Goal: Task Accomplishment & Management: Use online tool/utility

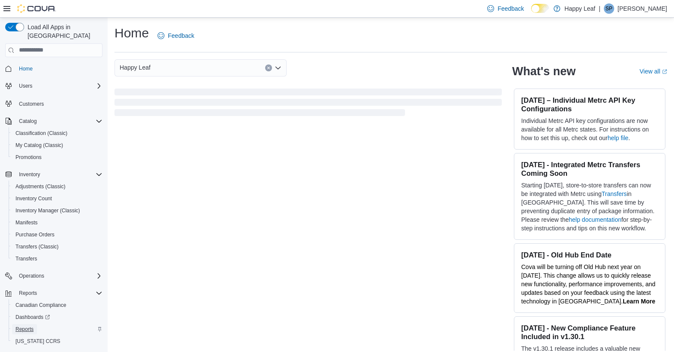
click at [21, 326] on span "Reports" at bounding box center [24, 329] width 18 height 7
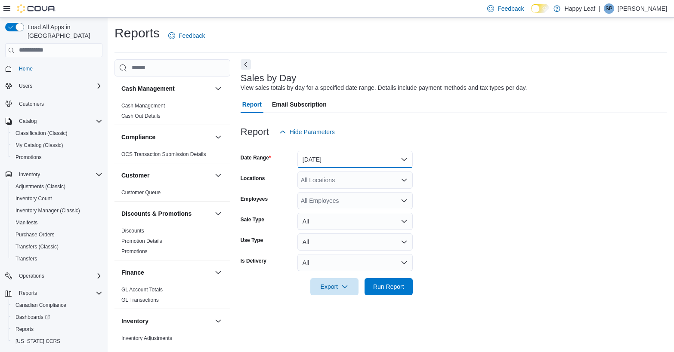
click at [358, 167] on button "Yesterday" at bounding box center [354, 159] width 115 height 17
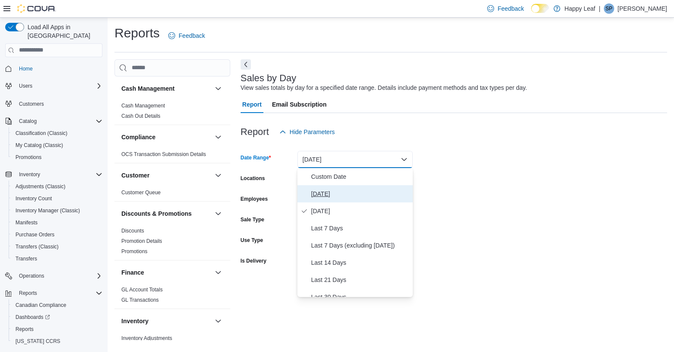
click at [346, 188] on button "Today" at bounding box center [354, 193] width 115 height 17
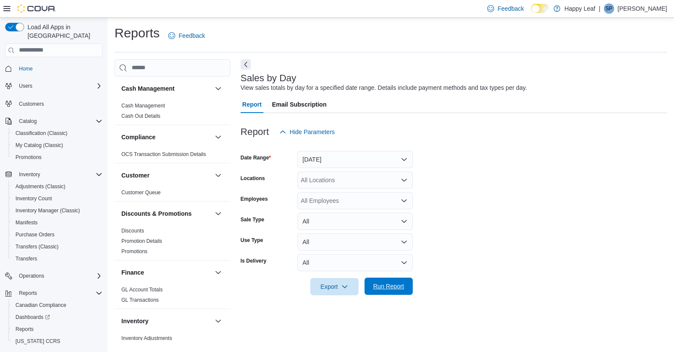
click at [385, 286] on span "Run Report" at bounding box center [388, 286] width 31 height 9
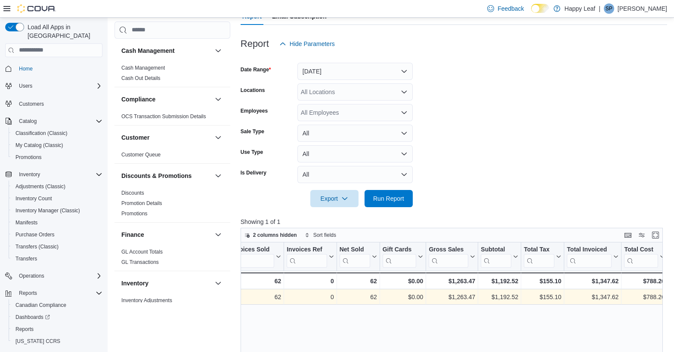
scroll to position [0, 69]
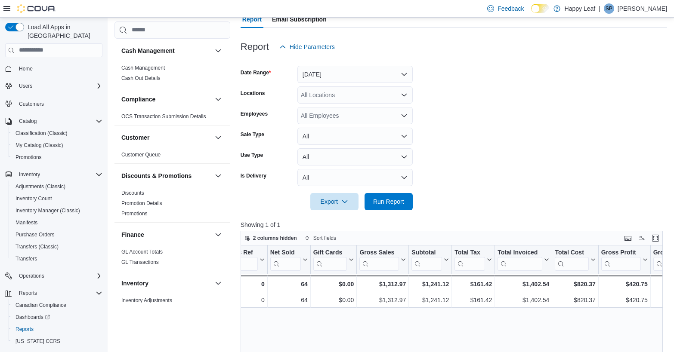
scroll to position [0, 142]
